Goal: Transaction & Acquisition: Obtain resource

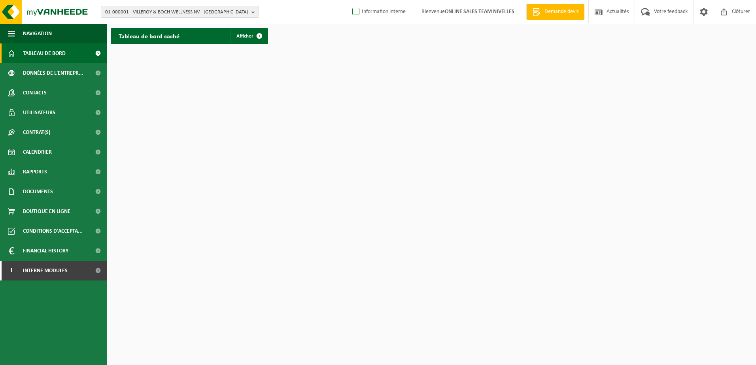
click at [351, 11] on label "Information interne" at bounding box center [378, 12] width 55 height 12
click at [349, 0] on input "Information interne" at bounding box center [349, 0] width 0 height 0
checkbox input "true"
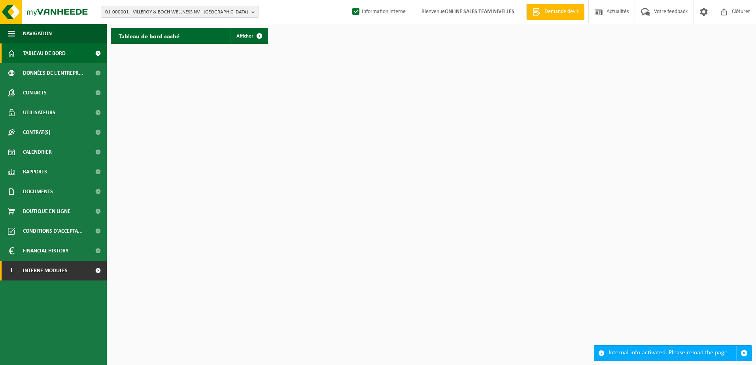
click at [94, 274] on span at bounding box center [98, 271] width 18 height 20
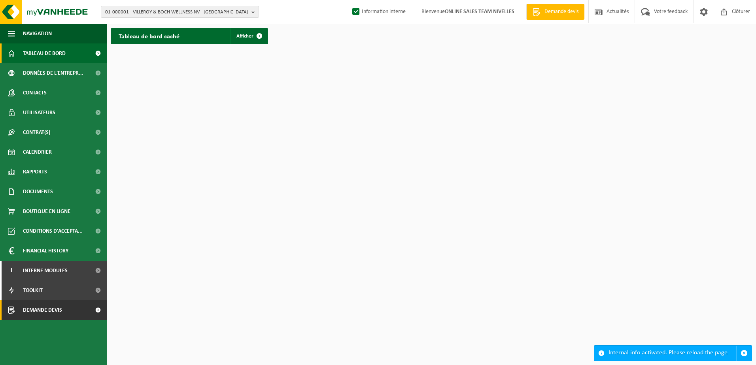
click at [101, 311] on span at bounding box center [98, 310] width 18 height 20
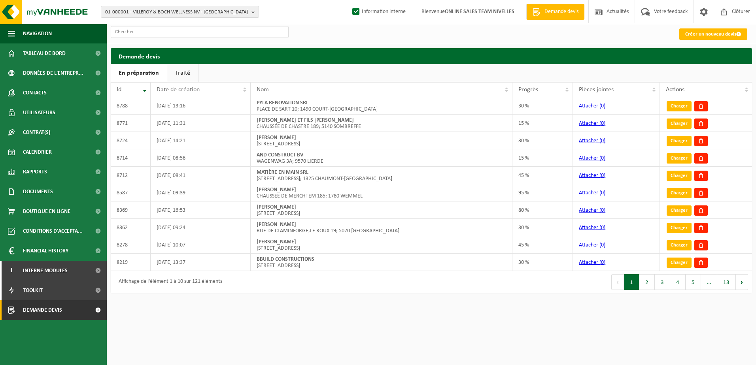
click at [174, 71] on link "Traité" at bounding box center [182, 73] width 31 height 18
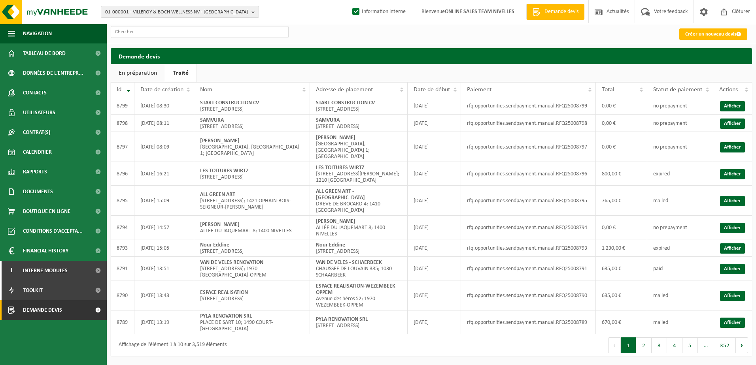
click at [254, 11] on b "button" at bounding box center [254, 11] width 7 height 11
paste input "10-873207"
type input "10-873207"
click at [180, 36] on strong "10-873207 - JML CONCEPT - NIVELLES" at bounding box center [145, 36] width 80 height 6
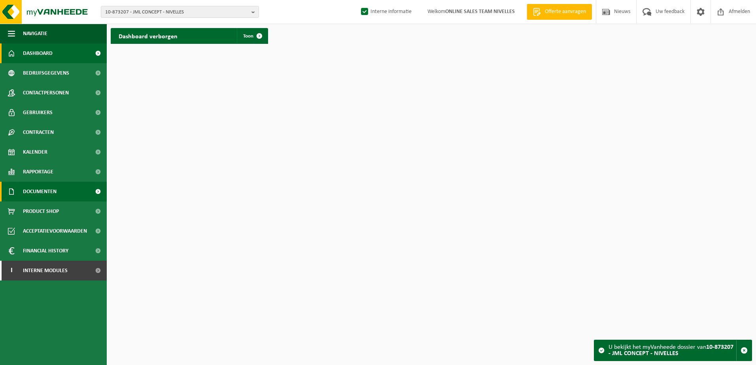
click at [53, 188] on span "Documenten" at bounding box center [40, 192] width 34 height 20
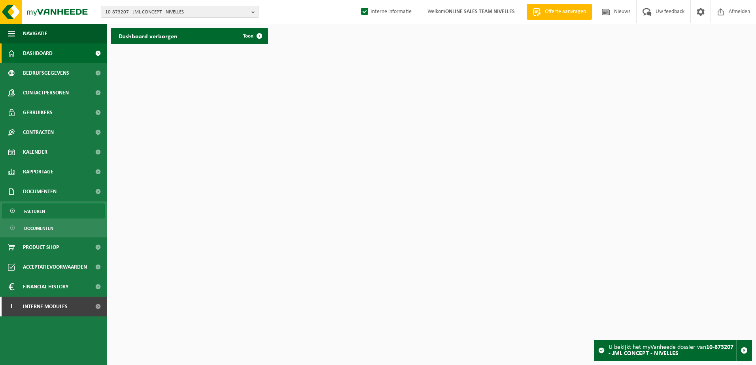
click at [48, 208] on link "Facturen" at bounding box center [53, 211] width 103 height 15
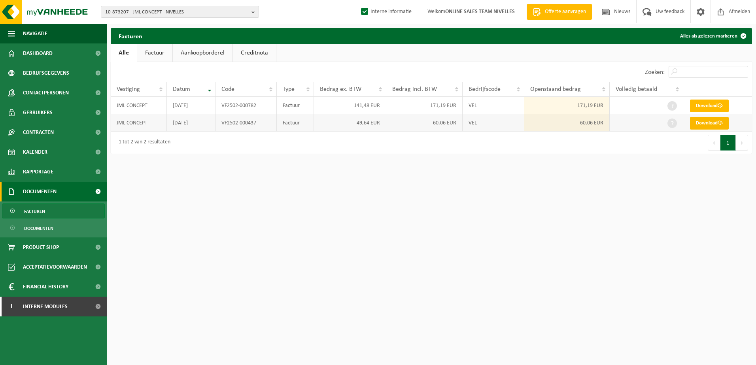
click at [710, 126] on link "Download" at bounding box center [709, 123] width 39 height 13
click at [714, 109] on link "Download" at bounding box center [709, 106] width 39 height 13
click at [653, 245] on html "10-873207 - JML CONCEPT - NIVELLES 10-873207 - JML CONCEPT - NIVELLES Interne i…" at bounding box center [378, 182] width 756 height 365
click at [251, 11] on b "button" at bounding box center [254, 11] width 7 height 11
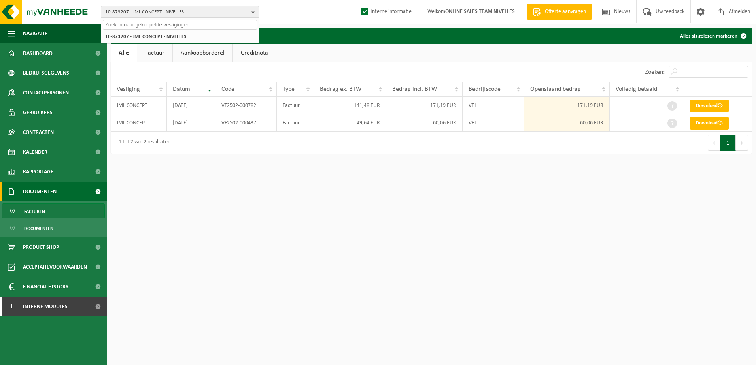
paste input "10-955928"
type input "10-955928"
click at [213, 36] on li "10-955928 - DYNASET - GROOT-BIJGAARDEN" at bounding box center [180, 37] width 154 height 10
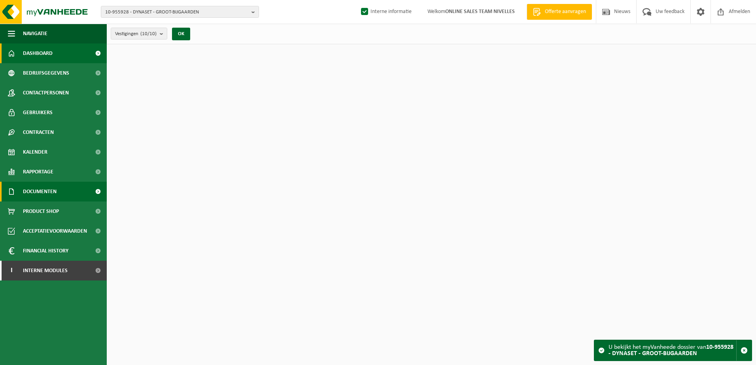
click at [36, 195] on span "Documenten" at bounding box center [40, 192] width 34 height 20
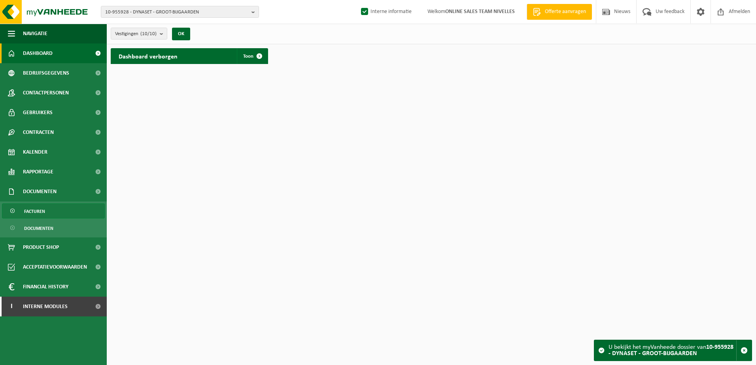
click at [35, 209] on span "Facturen" at bounding box center [34, 211] width 21 height 15
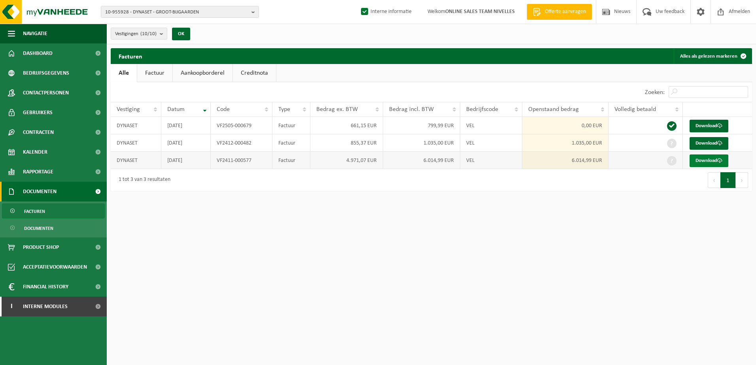
click at [710, 160] on link "Download" at bounding box center [708, 161] width 39 height 13
click at [704, 141] on link "Download" at bounding box center [708, 143] width 39 height 13
click at [255, 10] on b "button" at bounding box center [254, 11] width 7 height 11
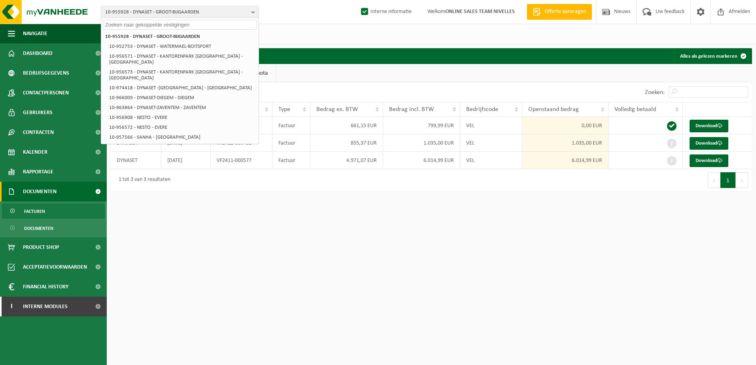
click at [189, 25] on input "text" at bounding box center [180, 25] width 154 height 10
paste input "10-952339"
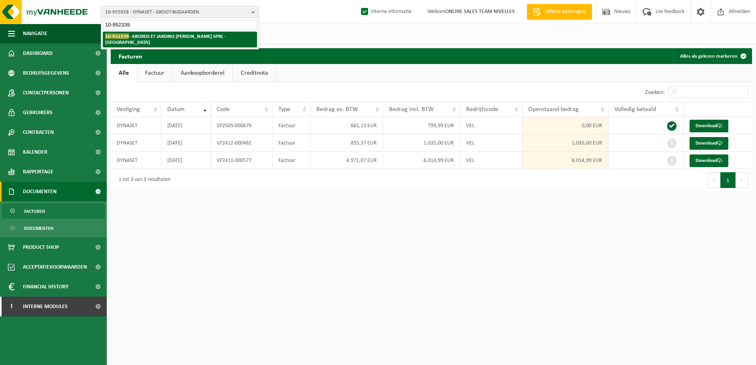
type input "10-952339"
click at [189, 36] on strong "10-952339 - ABORDS ET JARDINS MOUTON ALEX SPRL - WATERLOO" at bounding box center [165, 39] width 121 height 12
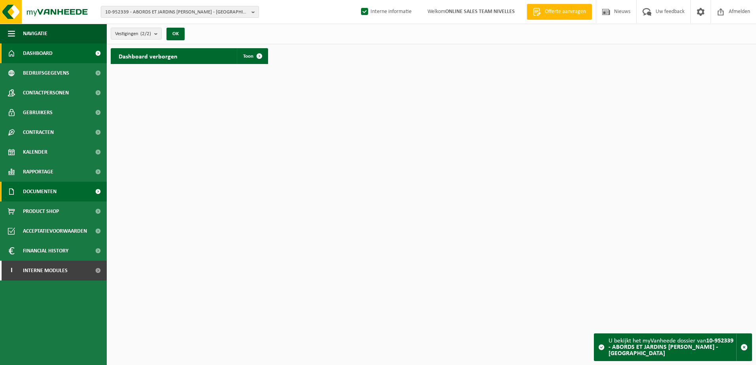
click at [66, 192] on link "Documenten" at bounding box center [53, 192] width 107 height 20
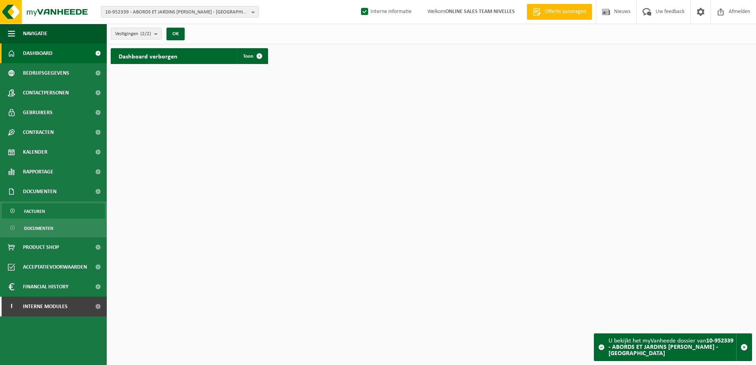
click at [67, 212] on link "Facturen" at bounding box center [53, 211] width 103 height 15
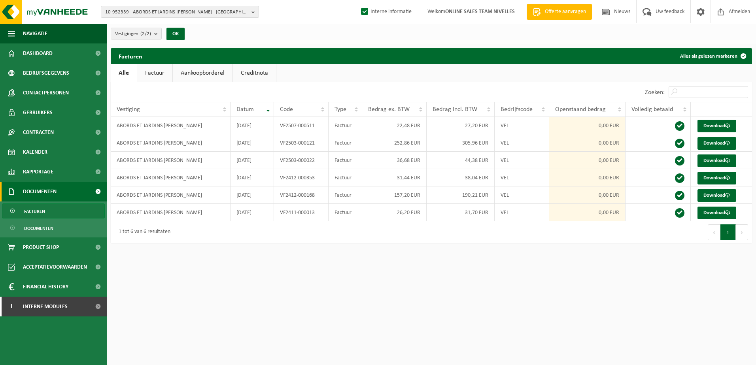
click at [517, 282] on html "10-952339 - ABORDS ET JARDINS MOUTON ALEX SPRL - WATERLOO 10-952339 - ABORDS ET…" at bounding box center [378, 182] width 756 height 365
drag, startPoint x: 378, startPoint y: 326, endPoint x: 386, endPoint y: 317, distance: 11.8
click at [379, 325] on html "10-952339 - ABORDS ET JARDINS MOUTON ALEX SPRL - WATERLOO 10-952339 - ABORDS ET…" at bounding box center [378, 182] width 756 height 365
click at [626, 259] on html "10-952339 - ABORDS ET JARDINS MOUTON ALEX SPRL - WATERLOO 10-952339 - ABORDS ET…" at bounding box center [378, 182] width 756 height 365
click at [255, 11] on b "button" at bounding box center [254, 11] width 7 height 11
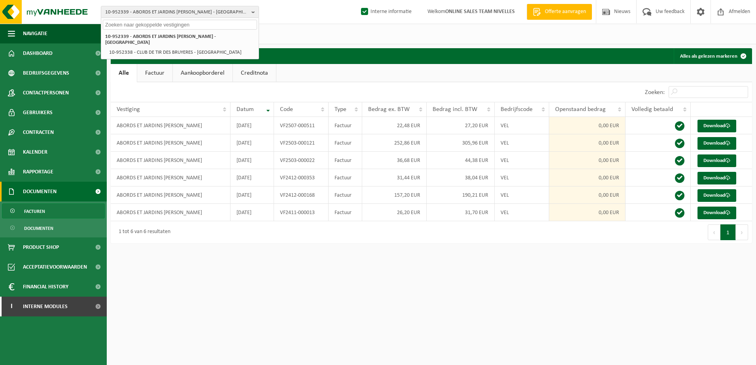
click at [208, 22] on input "text" at bounding box center [180, 25] width 154 height 10
paste input "10-973970"
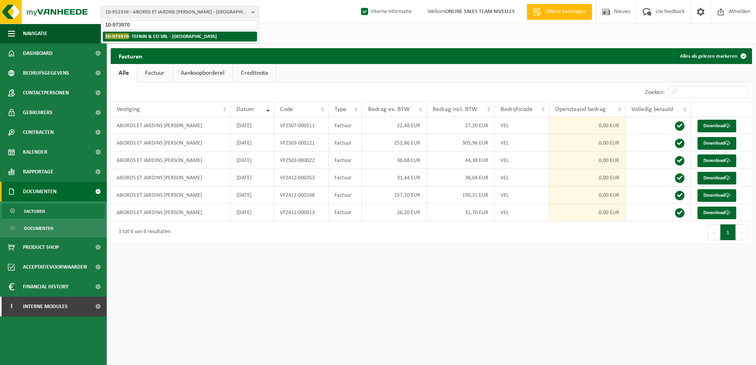
type input "10-973970"
click at [196, 34] on strong "10-973970 - TEFNIN & CO SRL - ANDERLECHT" at bounding box center [160, 36] width 111 height 6
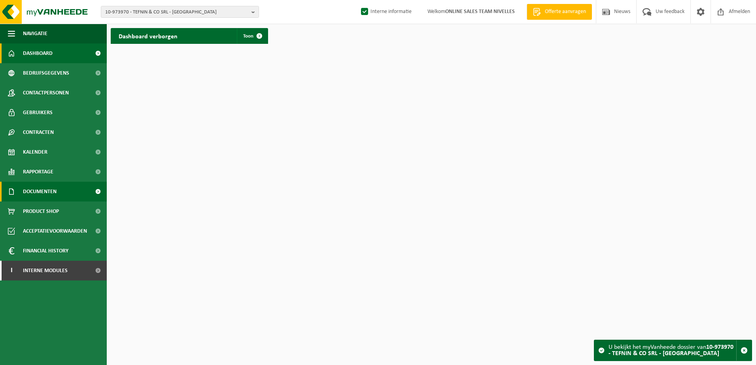
click at [64, 196] on link "Documenten" at bounding box center [53, 192] width 107 height 20
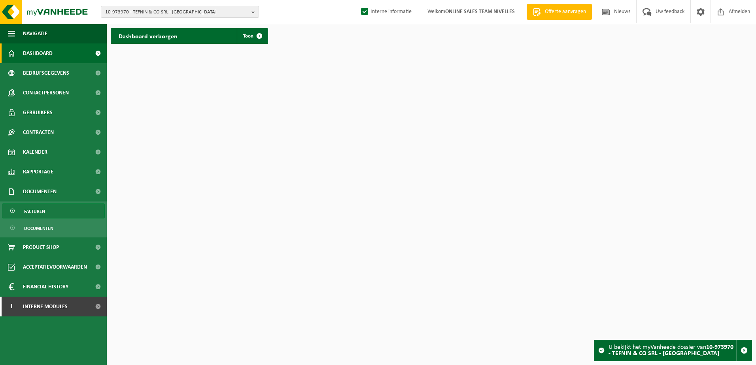
click at [64, 205] on link "Facturen" at bounding box center [53, 211] width 103 height 15
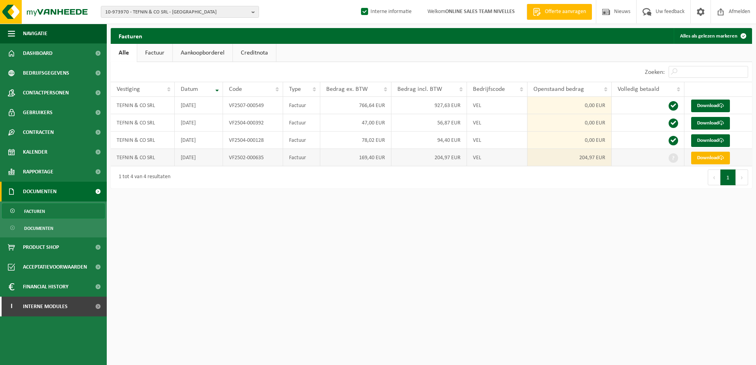
click at [703, 157] on link "Download" at bounding box center [710, 158] width 39 height 13
click at [255, 15] on b "button" at bounding box center [254, 11] width 7 height 11
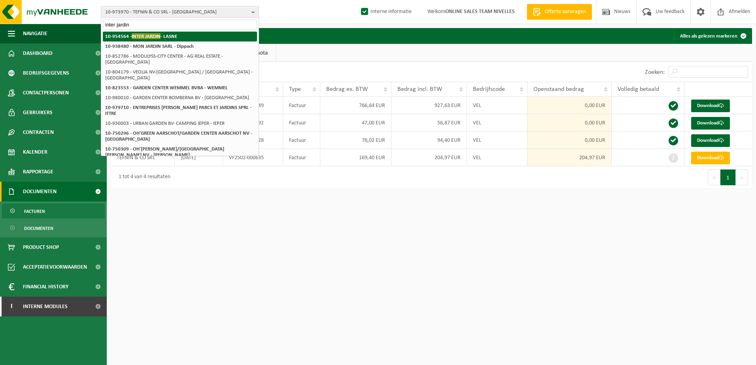
type input "inter jardin"
click at [191, 34] on li "10-954564 - INTER JARDIN - LASNE" at bounding box center [180, 37] width 154 height 10
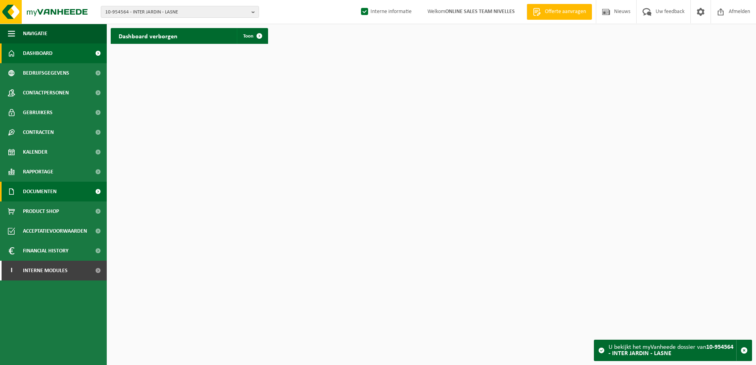
click at [47, 189] on span "Documenten" at bounding box center [40, 192] width 34 height 20
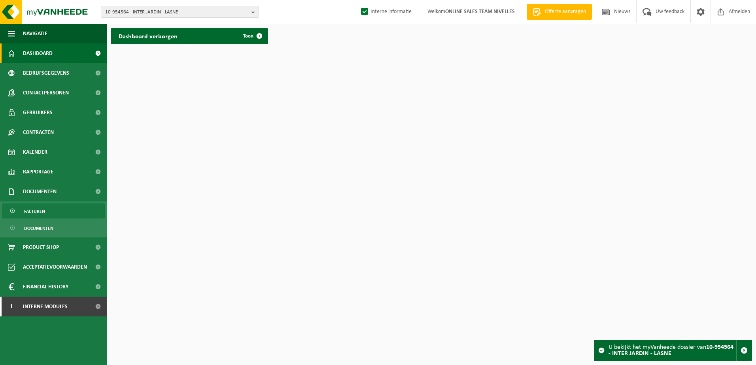
click at [54, 204] on link "Facturen" at bounding box center [53, 211] width 103 height 15
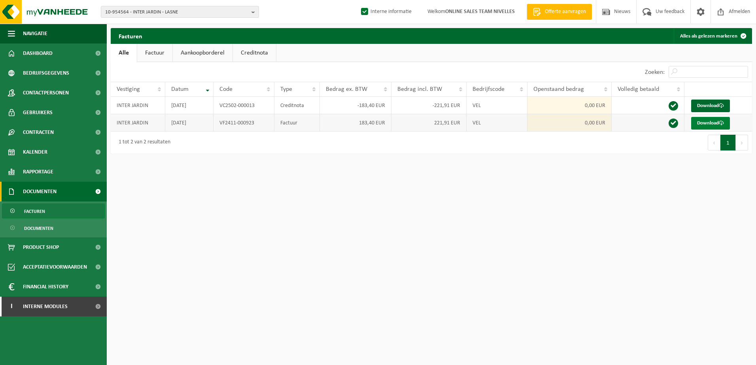
click at [700, 120] on link "Download" at bounding box center [710, 123] width 39 height 13
click at [287, 228] on html "10-954564 - INTER JARDIN - LASNE 10-954564 - INTER JARDIN - LASNE Interne infor…" at bounding box center [378, 182] width 756 height 365
click at [364, 240] on html "10-954564 - INTER JARDIN - LASNE 10-954564 - INTER JARDIN - LASNE Interne infor…" at bounding box center [378, 182] width 756 height 365
click at [527, 222] on html "10-954564 - INTER JARDIN - LASNE 10-954564 - INTER JARDIN - LASNE Interne infor…" at bounding box center [378, 182] width 756 height 365
